Goal: Transaction & Acquisition: Purchase product/service

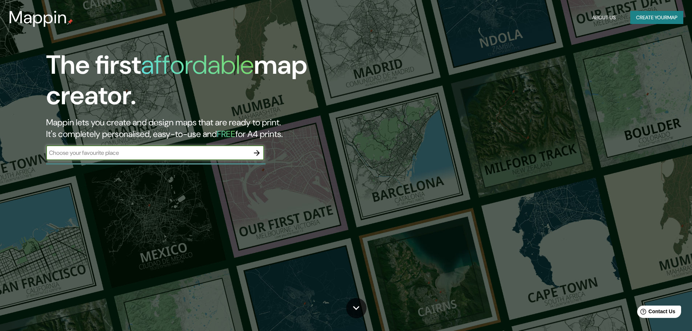
click at [648, 16] on button "Create your map" at bounding box center [656, 17] width 53 height 13
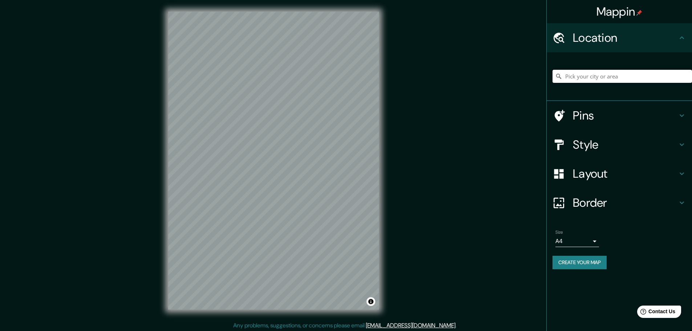
click at [593, 79] on input "Pick your city or area" at bounding box center [623, 76] width 140 height 13
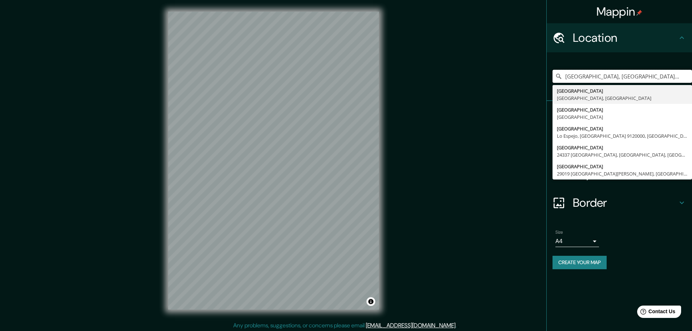
type input "[GEOGRAPHIC_DATA], [GEOGRAPHIC_DATA], [GEOGRAPHIC_DATA]"
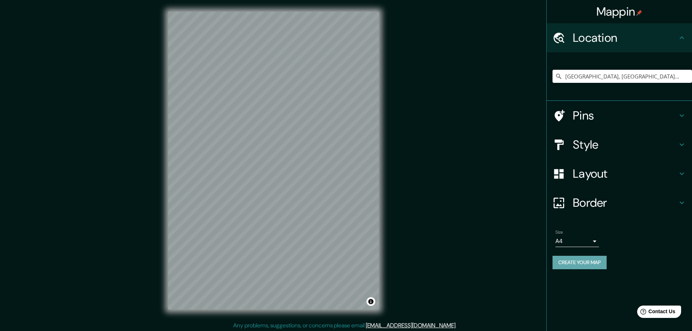
click at [594, 264] on button "Create your map" at bounding box center [580, 262] width 54 height 13
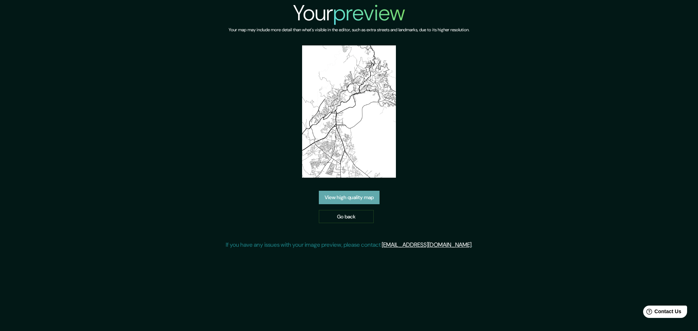
click at [351, 198] on link "View high quality map" at bounding box center [349, 197] width 61 height 13
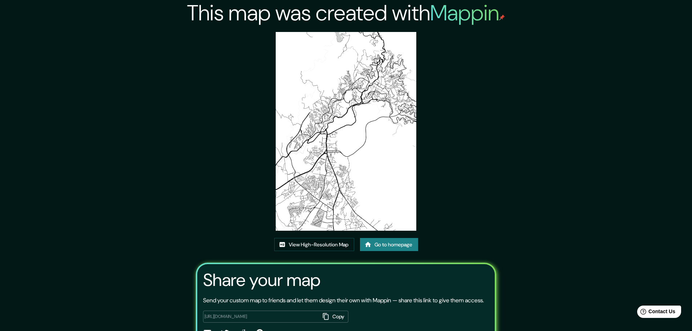
click at [323, 138] on img at bounding box center [346, 131] width 140 height 199
click at [313, 244] on link "View High-Resolution Map" at bounding box center [314, 244] width 80 height 13
